Goal: Information Seeking & Learning: Learn about a topic

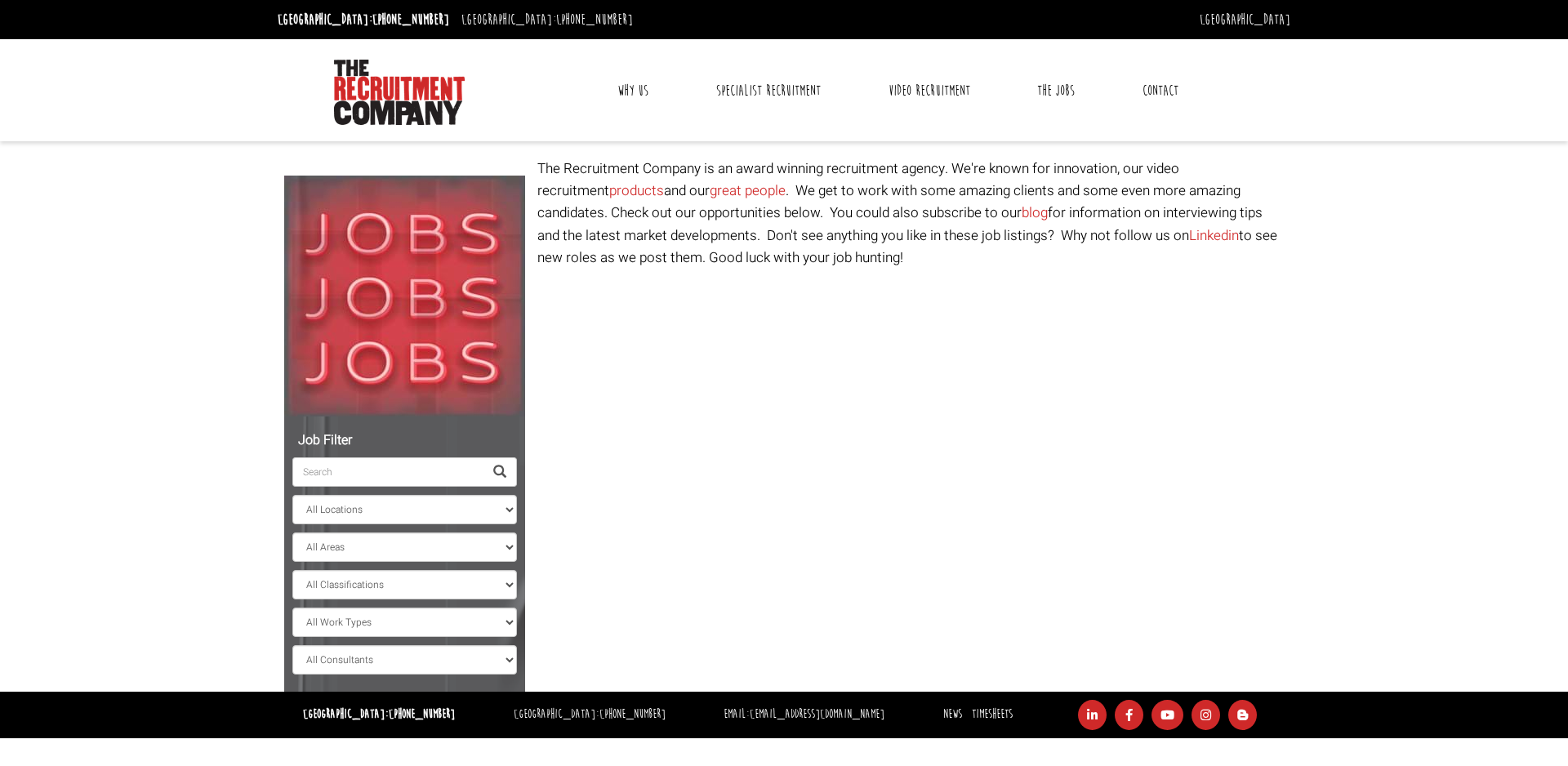
select select "[GEOGRAPHIC_DATA]"
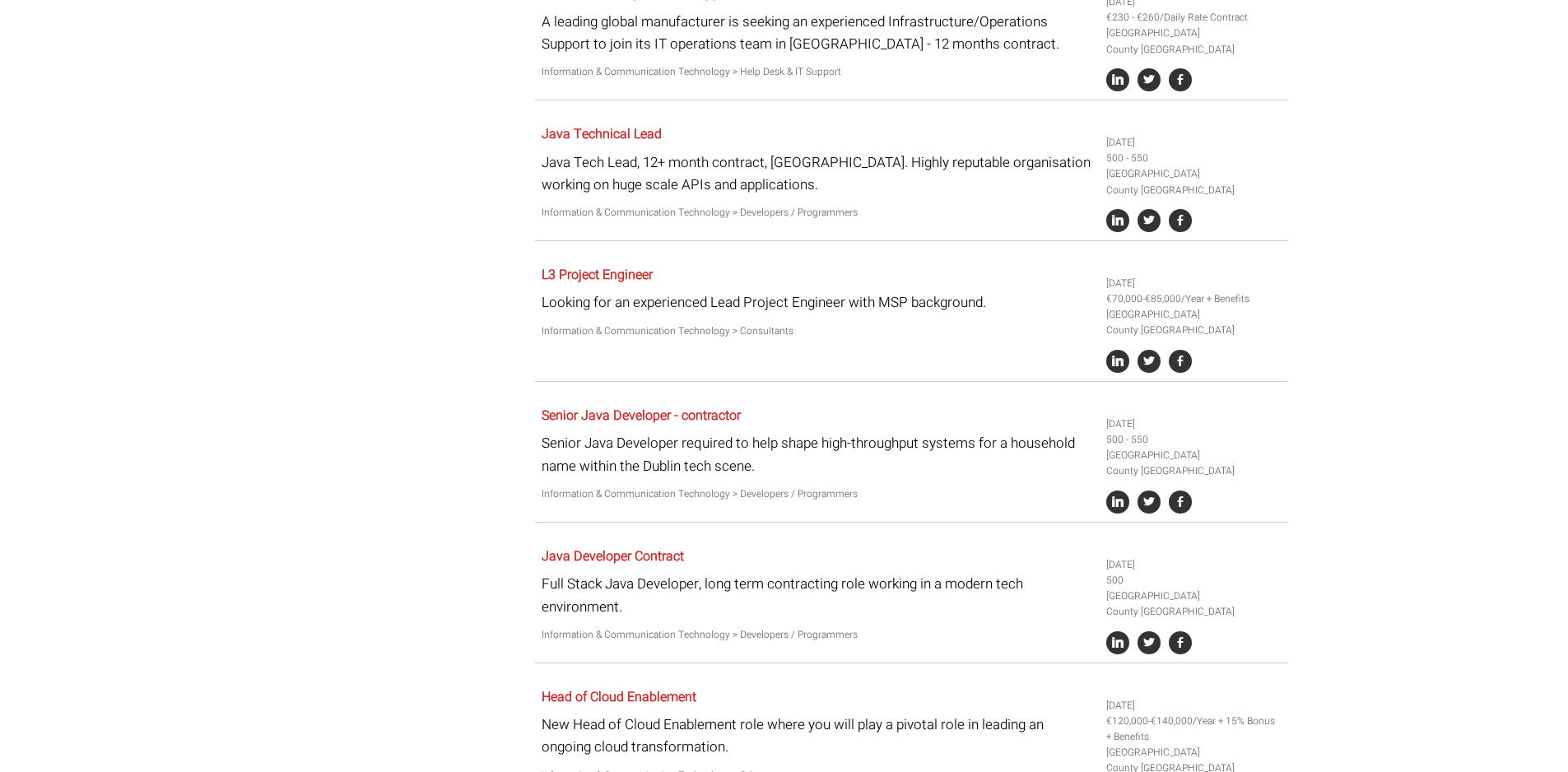
scroll to position [1057, 0]
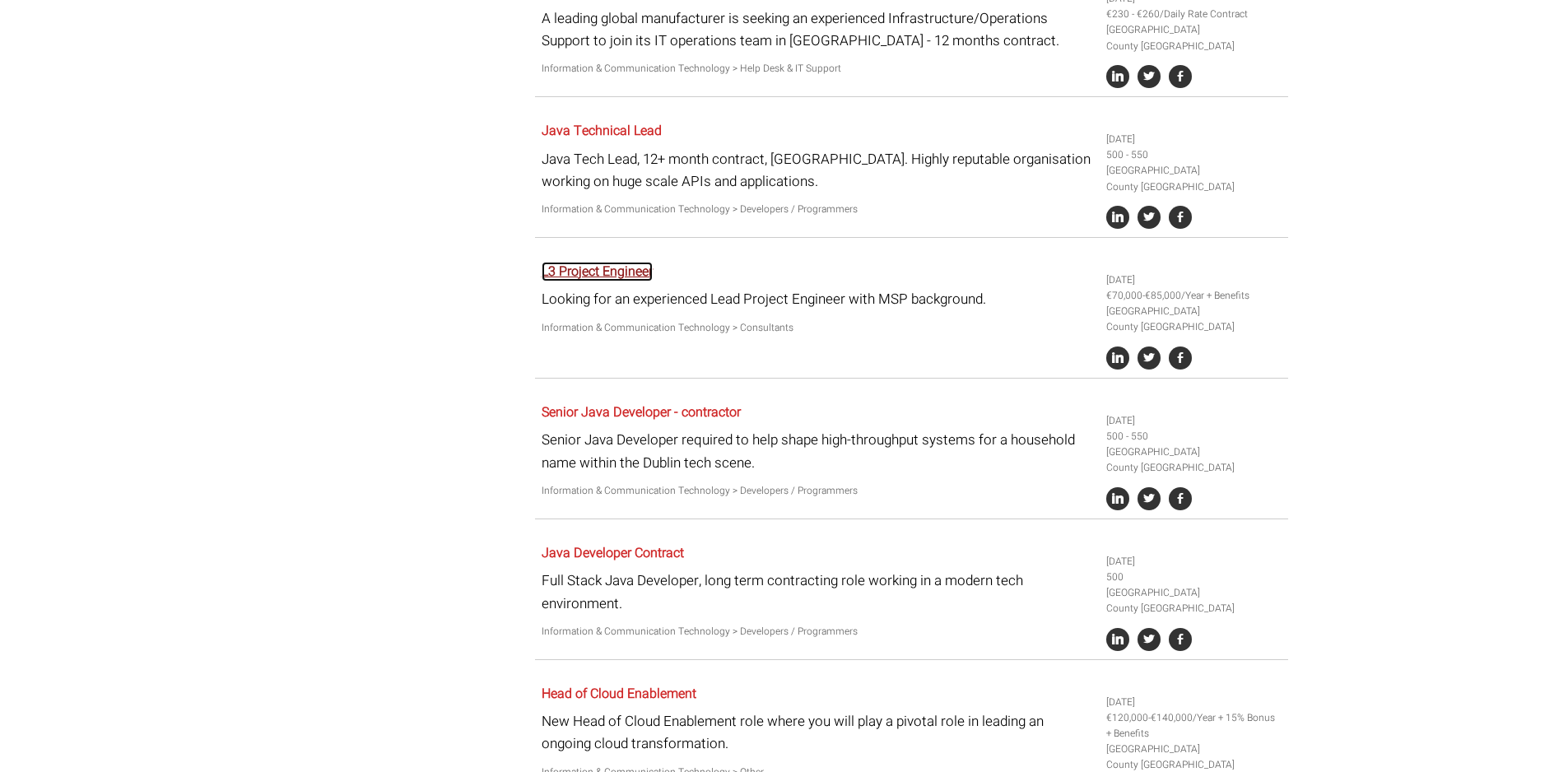
click at [590, 276] on link "L3 Project Engineer" at bounding box center [597, 271] width 111 height 19
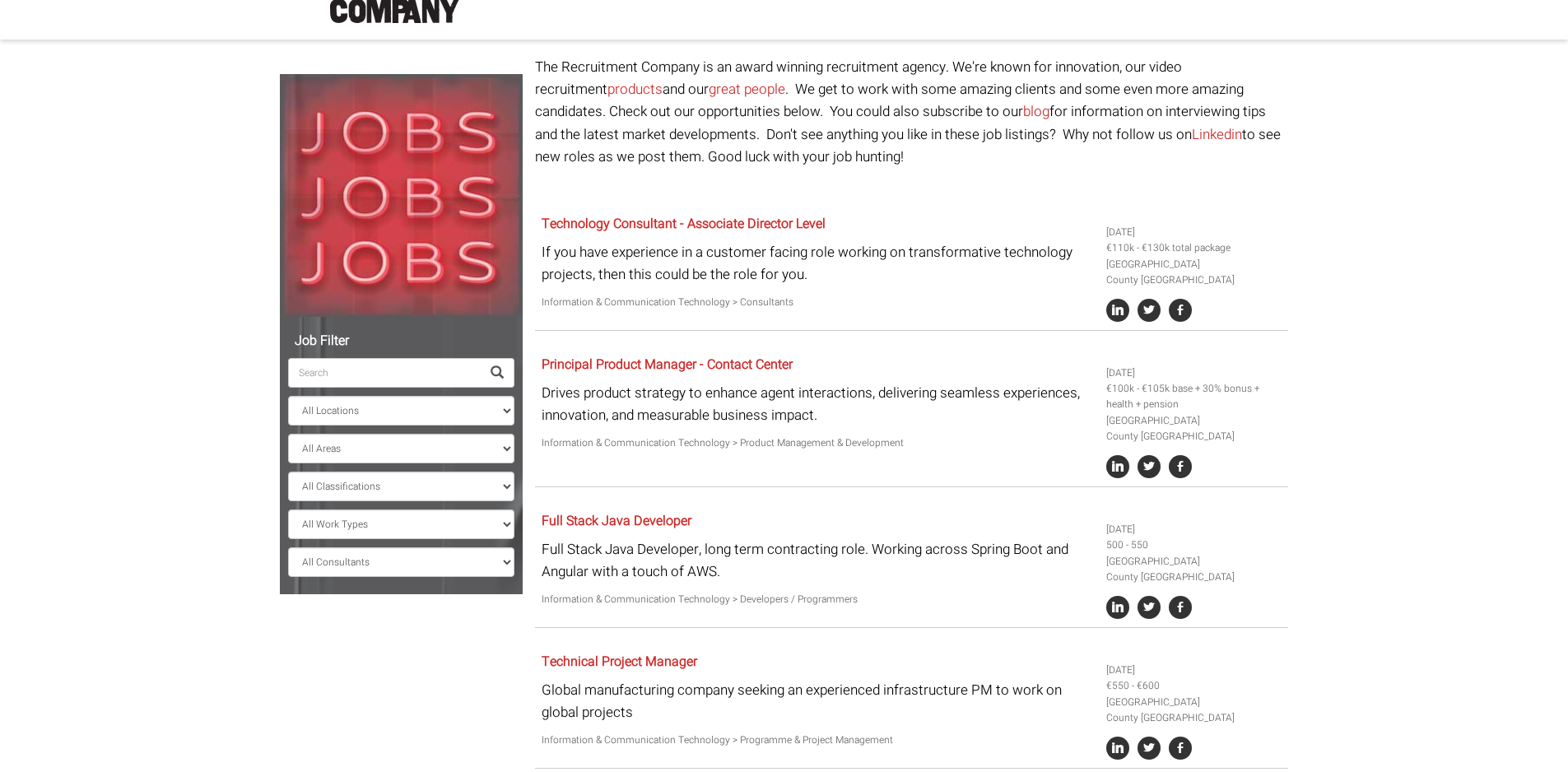
scroll to position [0, 0]
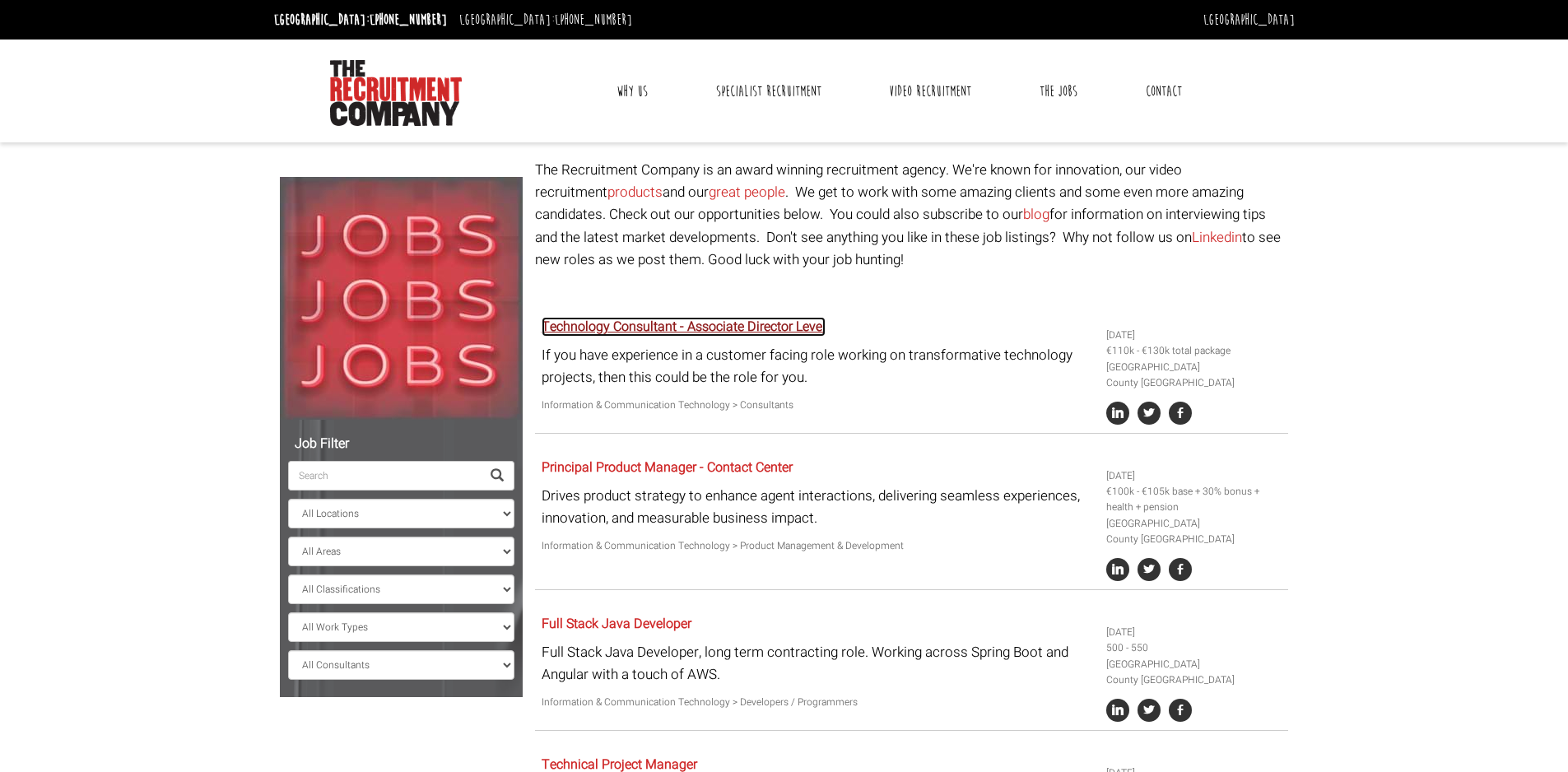
click at [672, 324] on link "Technology Consultant - Associate Director Level" at bounding box center [683, 327] width 284 height 19
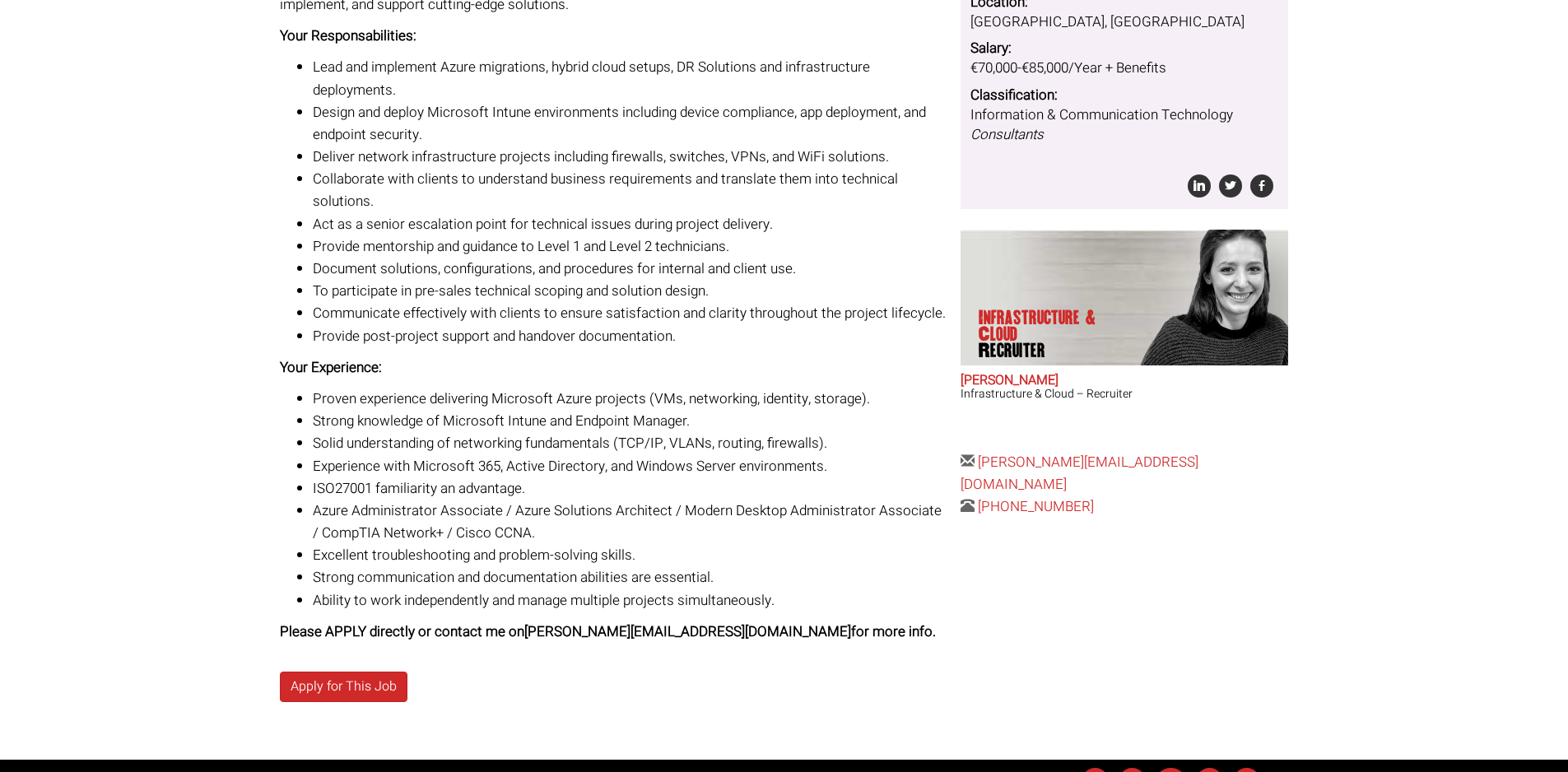
scroll to position [357, 0]
